Goal: Information Seeking & Learning: Understand process/instructions

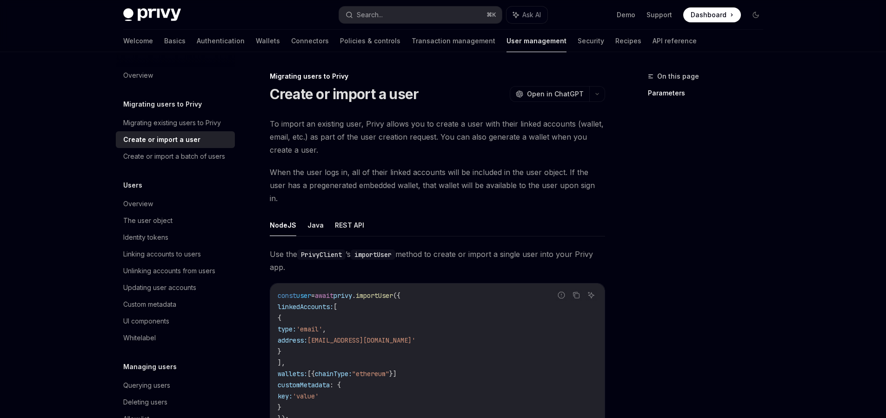
scroll to position [37, 0]
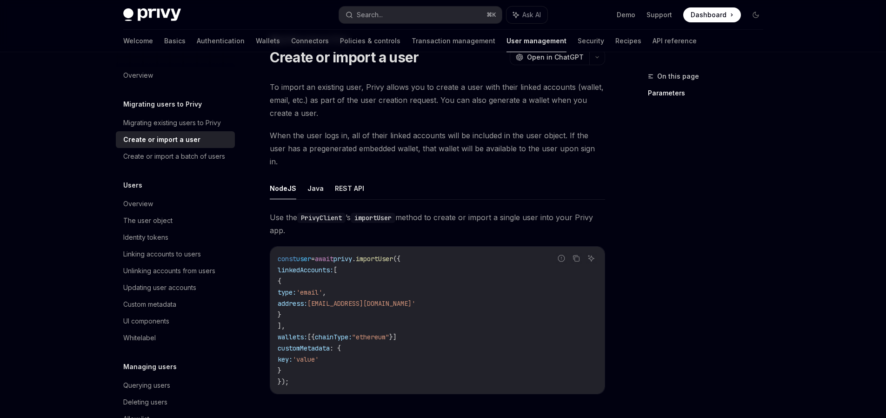
click at [393, 254] on span "importUser" at bounding box center [374, 258] width 37 height 8
copy span "importUser"
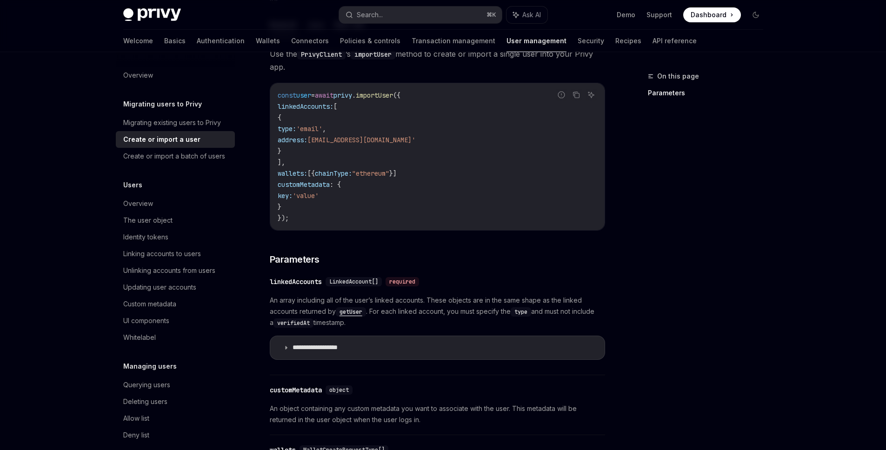
scroll to position [248, 0]
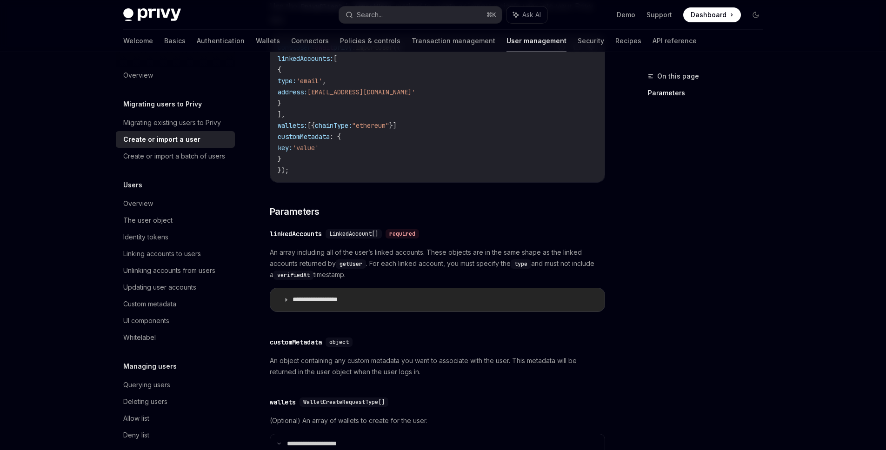
click at [287, 297] on icon at bounding box center [286, 300] width 6 height 6
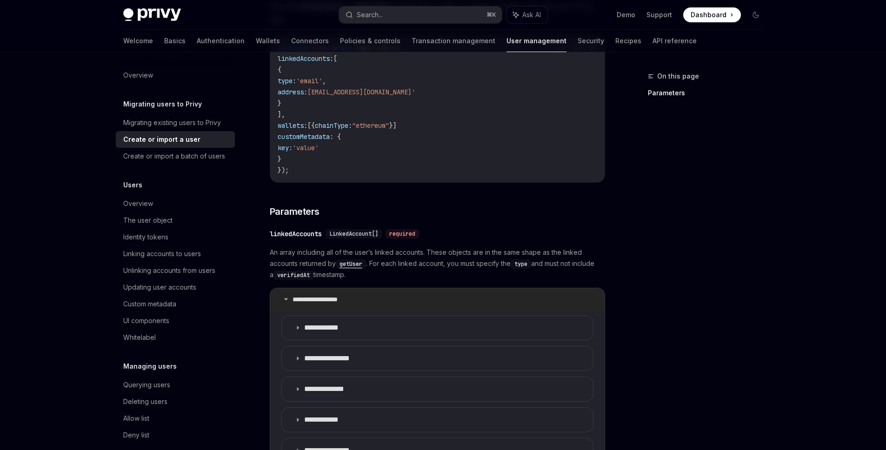
click at [287, 296] on icon at bounding box center [286, 299] width 6 height 6
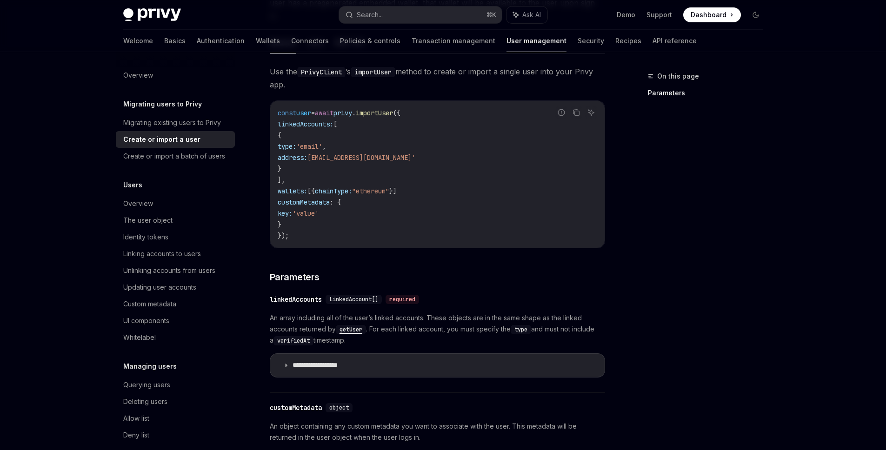
scroll to position [80, 0]
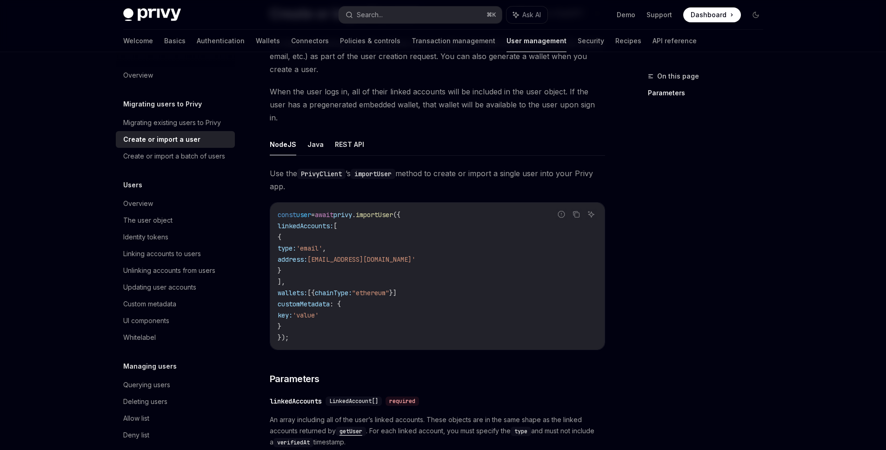
click at [403, 252] on code "const user = await privy . importUser ({ linkedAccounts: [ { type: 'email' , ad…" at bounding box center [437, 276] width 319 height 134
click at [402, 255] on span "[EMAIL_ADDRESS][DOMAIN_NAME]'" at bounding box center [361, 259] width 108 height 8
click at [403, 259] on code "const user = await privy . importUser ({ linkedAccounts: [ { type: 'email' , ad…" at bounding box center [437, 276] width 319 height 134
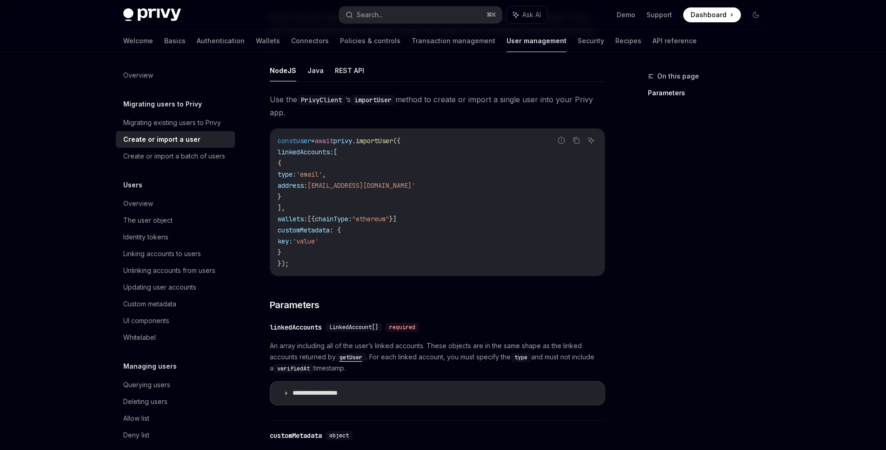
click at [401, 322] on div "**********" at bounding box center [437, 369] width 335 height 104
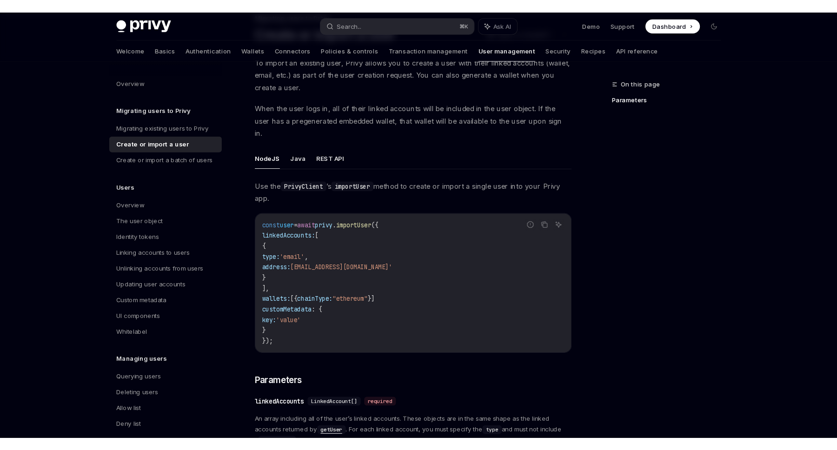
scroll to position [0, 0]
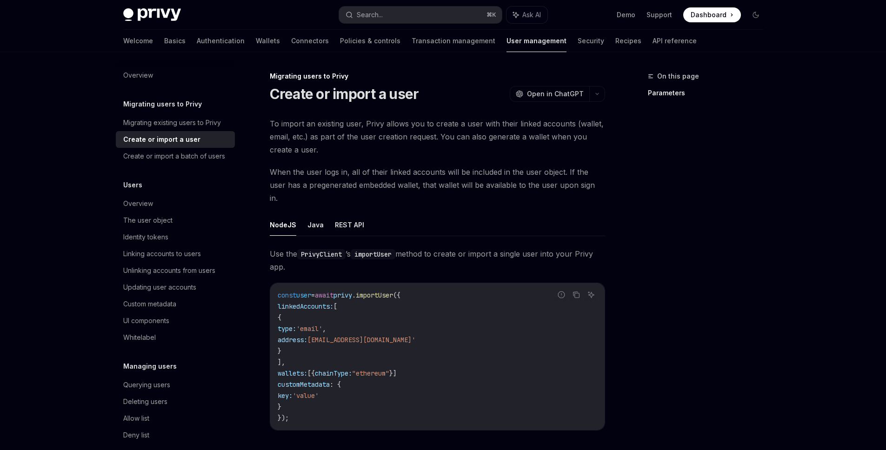
click at [577, 94] on span "Open in ChatGPT" at bounding box center [555, 93] width 57 height 9
type textarea "*"
